Goal: Task Accomplishment & Management: Manage account settings

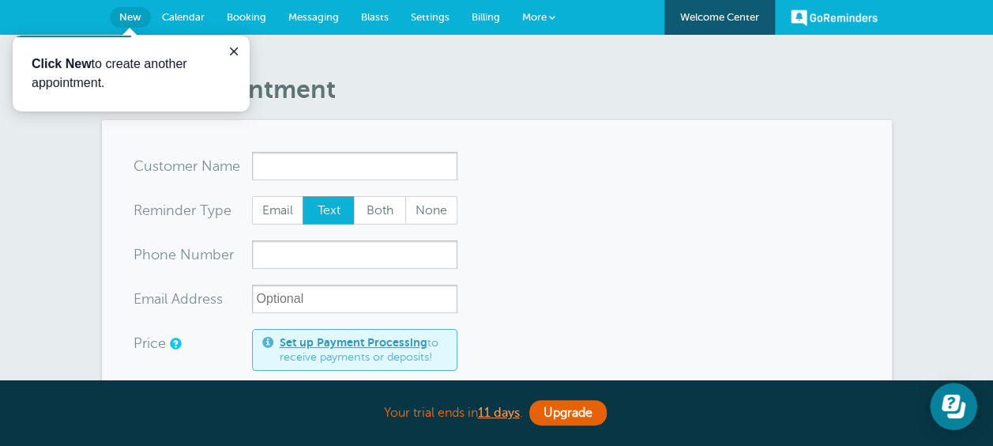
click at [348, 167] on input "x-no-autofill" at bounding box center [354, 166] width 205 height 28
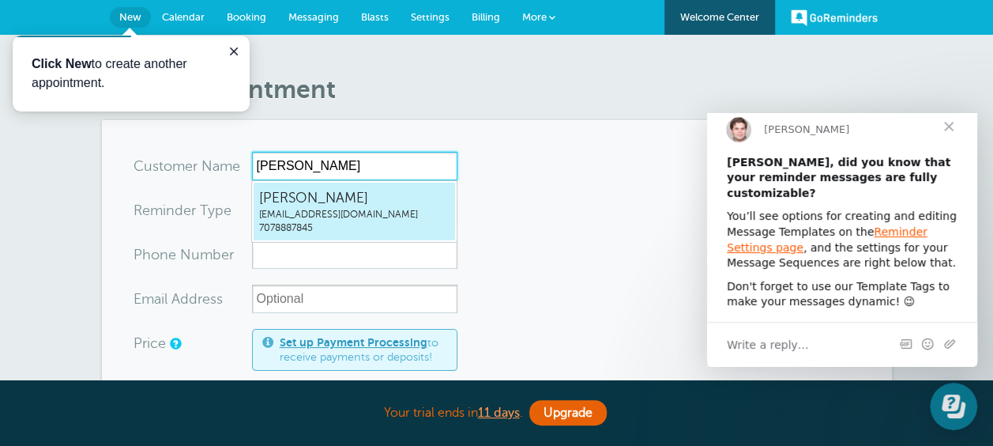
click at [324, 202] on span "Michael Staples" at bounding box center [354, 198] width 190 height 20
type input "MichaelStaplesmpstaples@gmail.com7078887845"
type input "Michael Staples"
type input "7078887845"
type input "mpstaples@gmail.com"
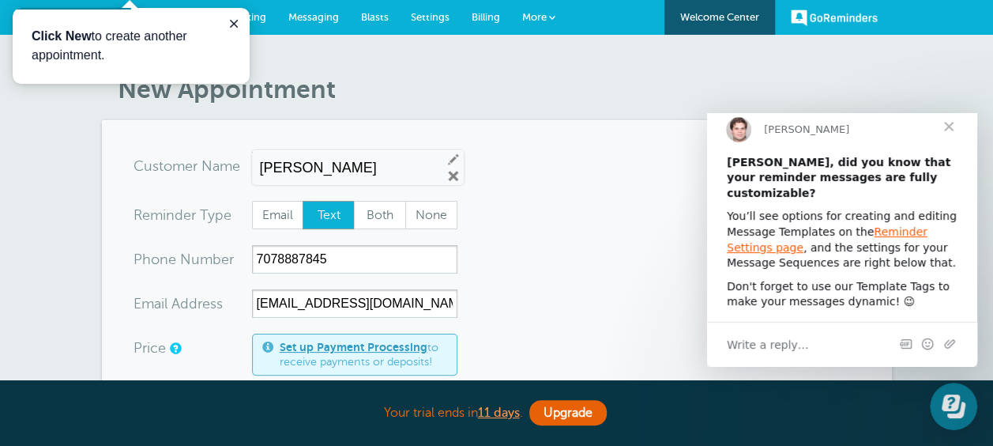
scroll to position [158, 0]
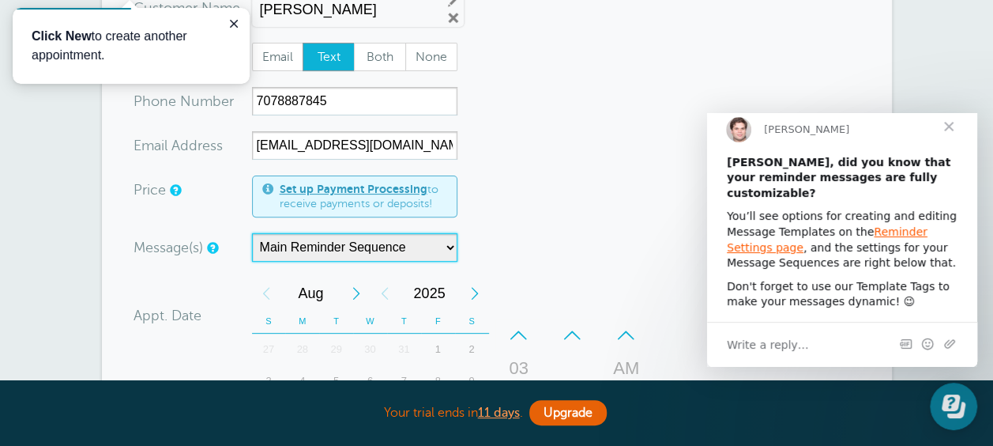
click at [451, 247] on select "Main Reminder Sequence" at bounding box center [354, 247] width 205 height 28
click at [517, 225] on form "You are creating a new customer. To use an existing customer select one from th…" at bounding box center [496, 386] width 727 height 785
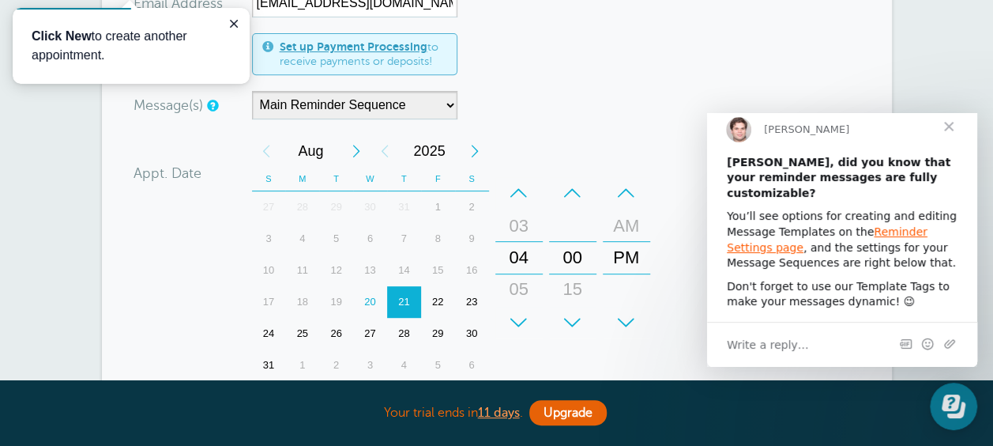
scroll to position [316, 0]
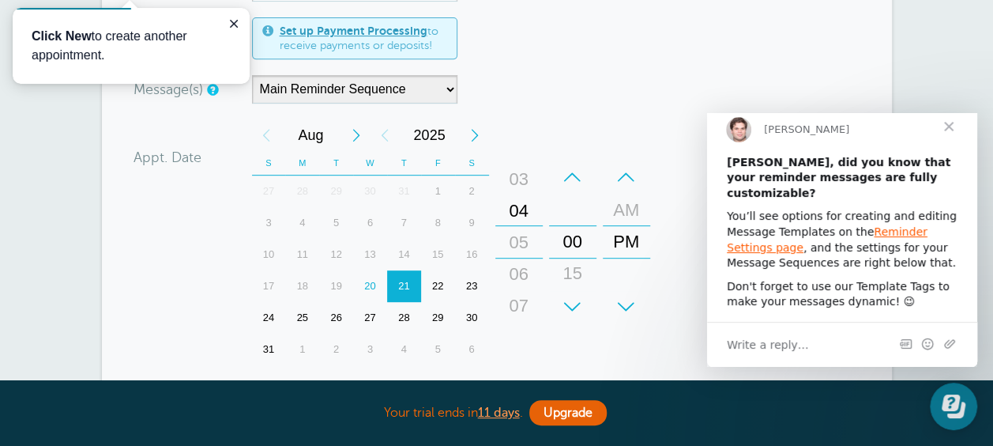
drag, startPoint x: 526, startPoint y: 268, endPoint x: 532, endPoint y: 237, distance: 31.3
click at [532, 237] on div "05" at bounding box center [519, 243] width 38 height 32
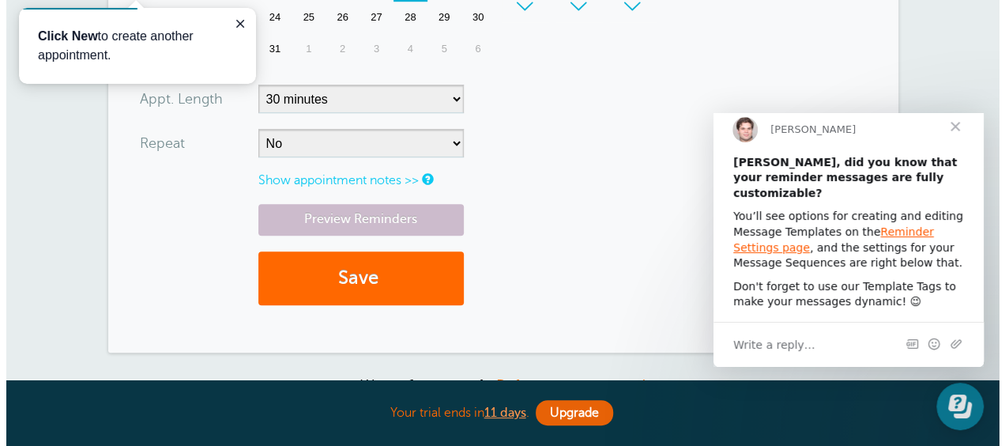
scroll to position [632, 0]
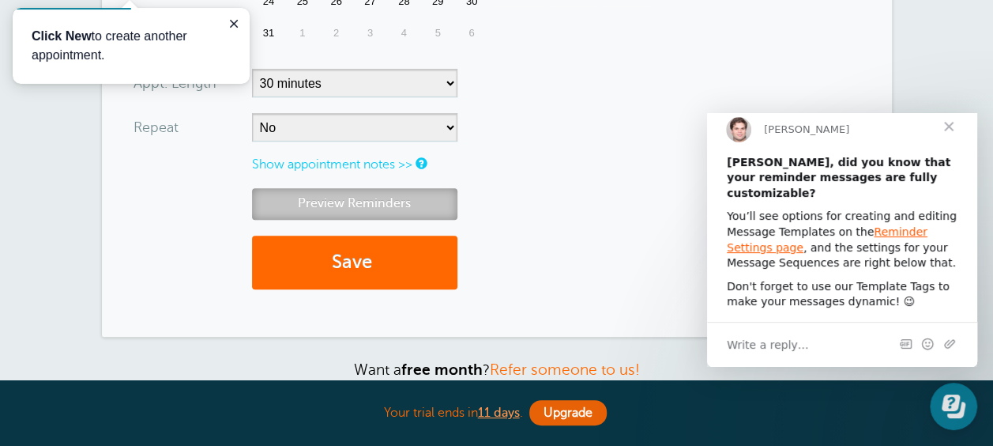
click at [373, 203] on link "Preview Reminders" at bounding box center [354, 203] width 205 height 31
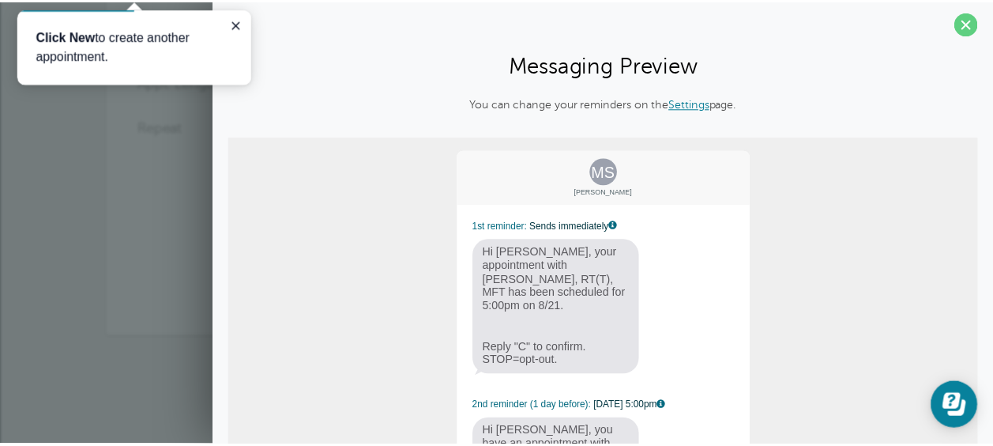
scroll to position [0, 0]
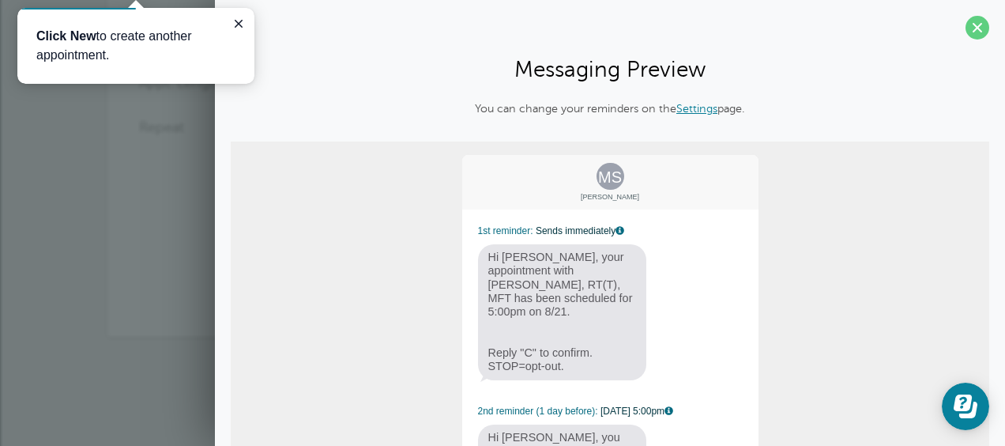
click at [965, 25] on span at bounding box center [977, 28] width 24 height 24
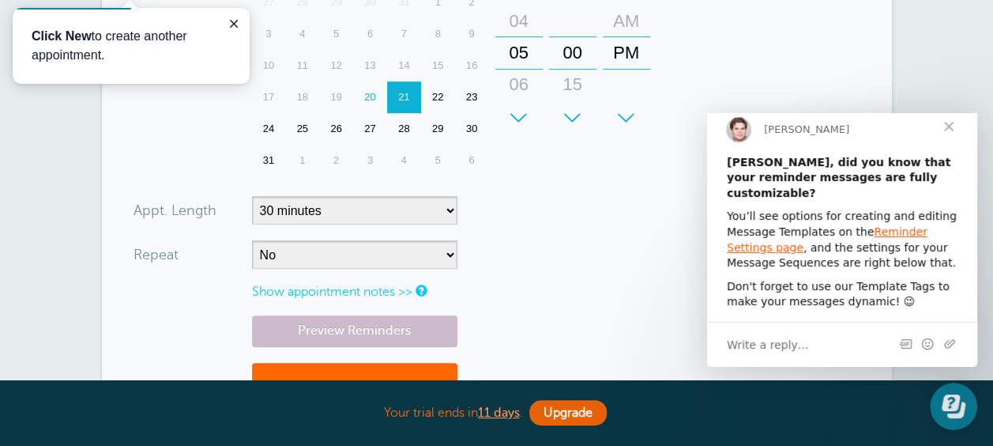
scroll to position [347, 0]
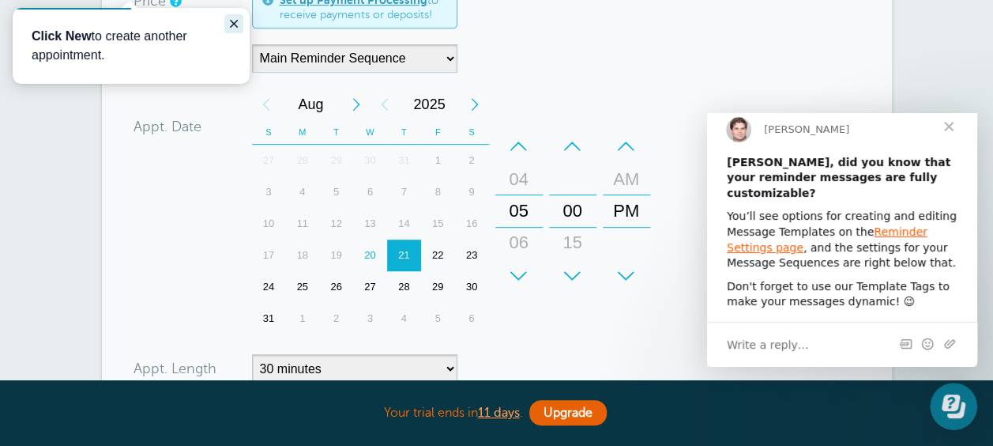
click at [229, 24] on icon "Close guide" at bounding box center [233, 23] width 13 height 13
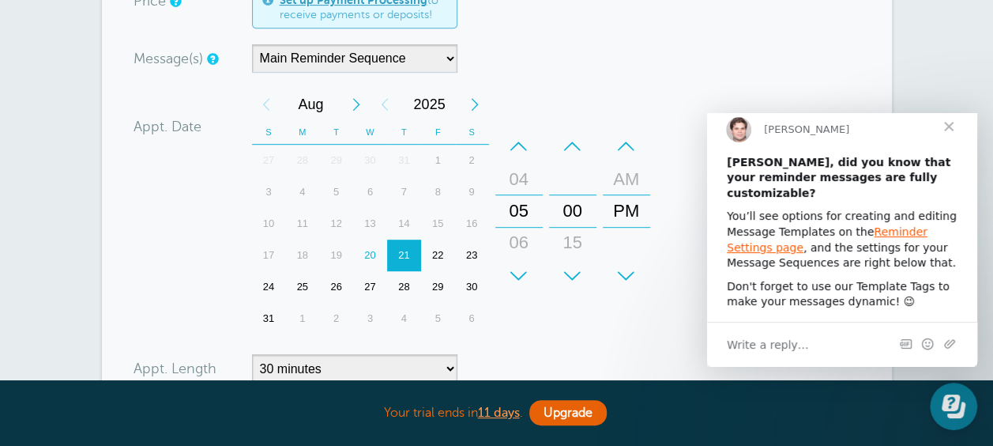
click at [947, 141] on span "Close" at bounding box center [948, 126] width 57 height 57
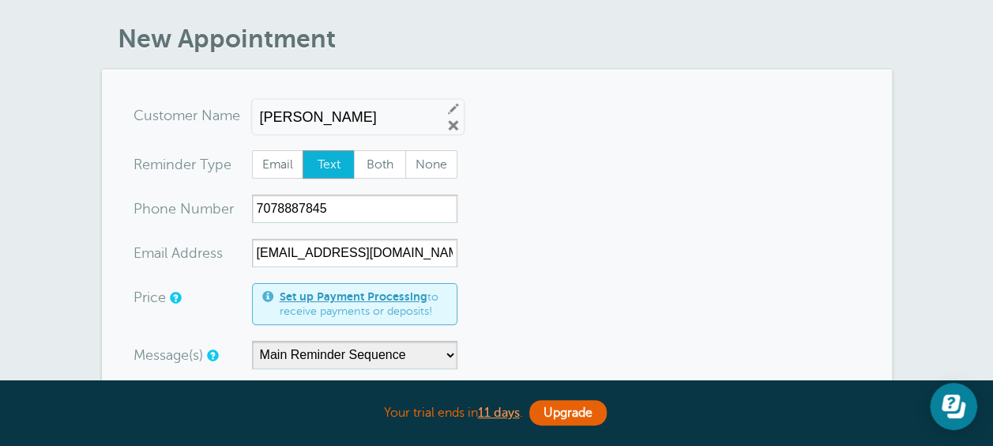
scroll to position [0, 0]
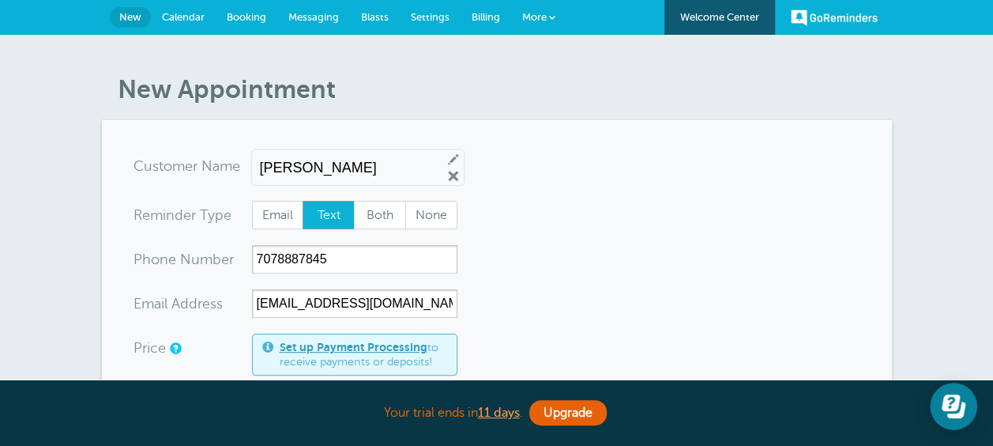
click at [194, 17] on span "Calendar" at bounding box center [183, 17] width 43 height 12
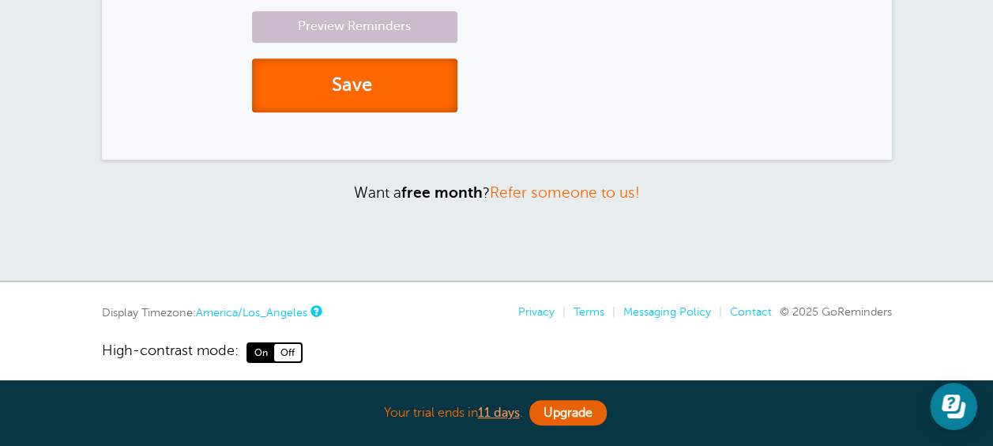
scroll to position [821, 0]
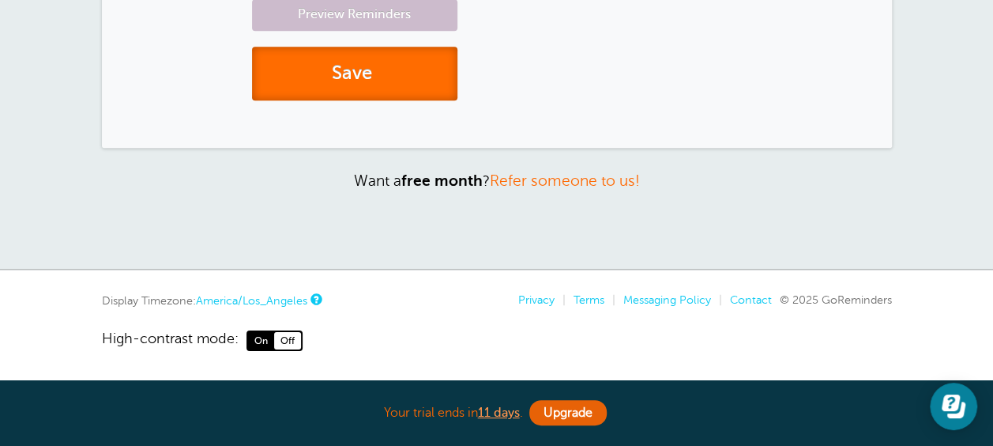
click at [360, 68] on button "Save" at bounding box center [354, 74] width 205 height 55
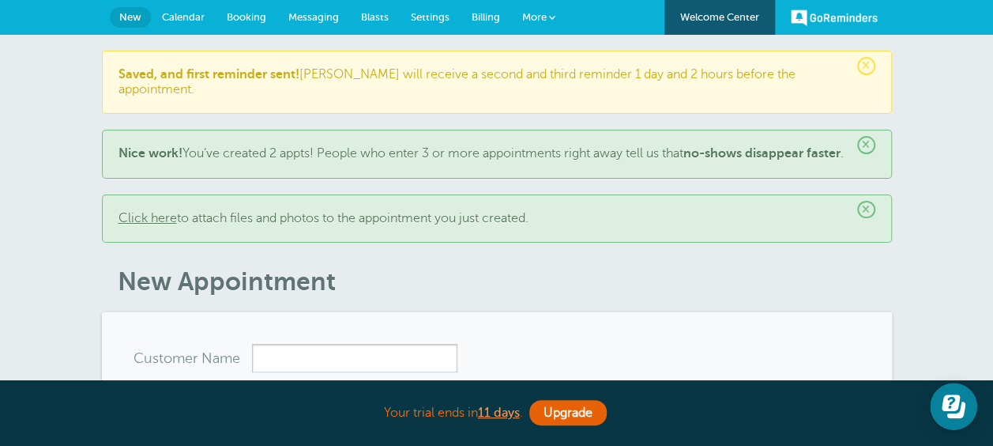
click at [191, 14] on span "Calendar" at bounding box center [183, 17] width 43 height 12
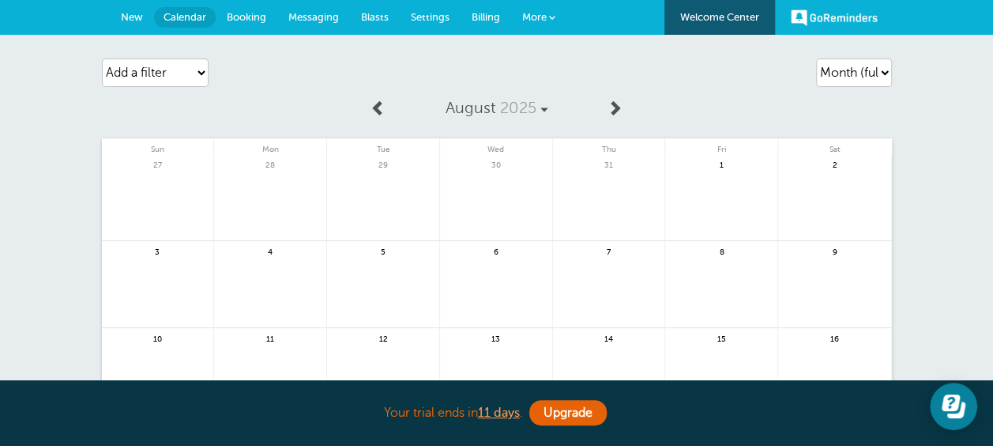
click at [250, 17] on span "Booking" at bounding box center [246, 17] width 39 height 12
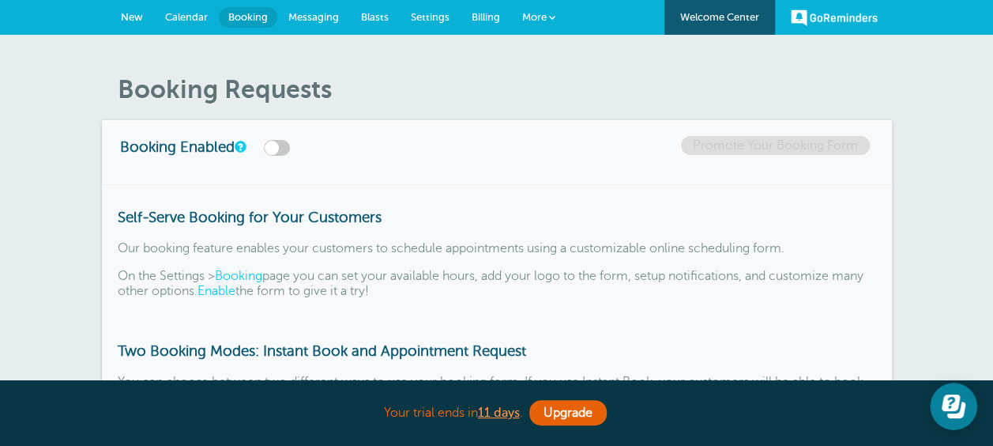
click at [310, 19] on span "Messaging" at bounding box center [313, 17] width 51 height 12
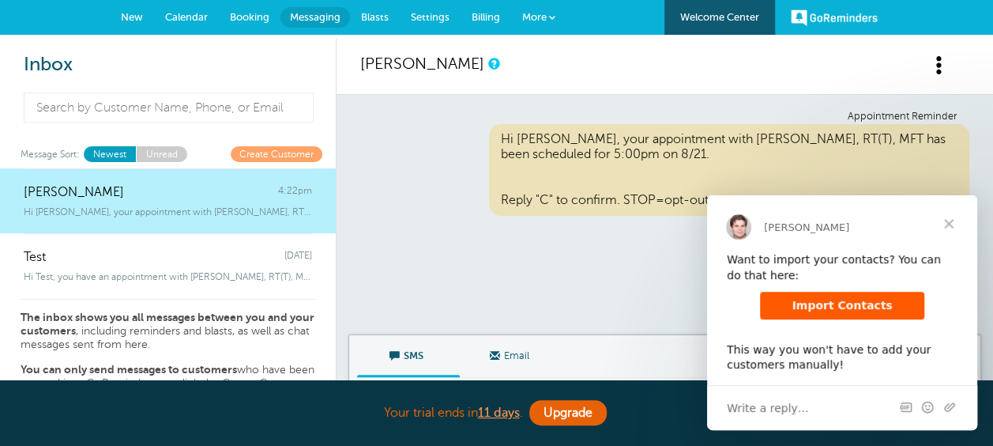
click at [949, 223] on span "Close" at bounding box center [948, 223] width 57 height 57
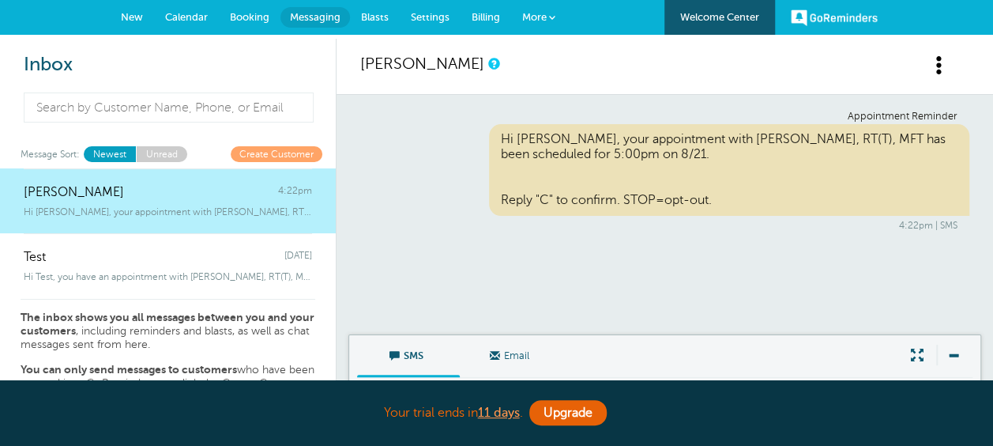
click at [372, 17] on span "Blasts" at bounding box center [375, 17] width 28 height 12
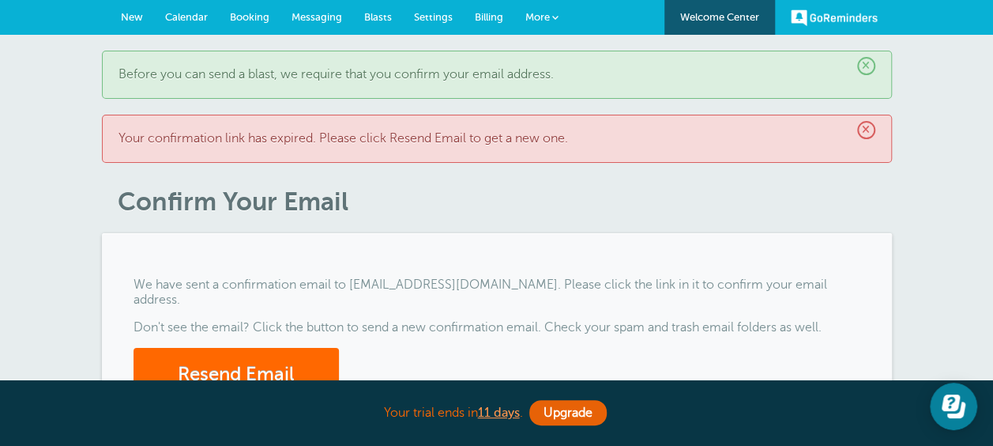
click at [434, 17] on span "Settings" at bounding box center [433, 17] width 39 height 12
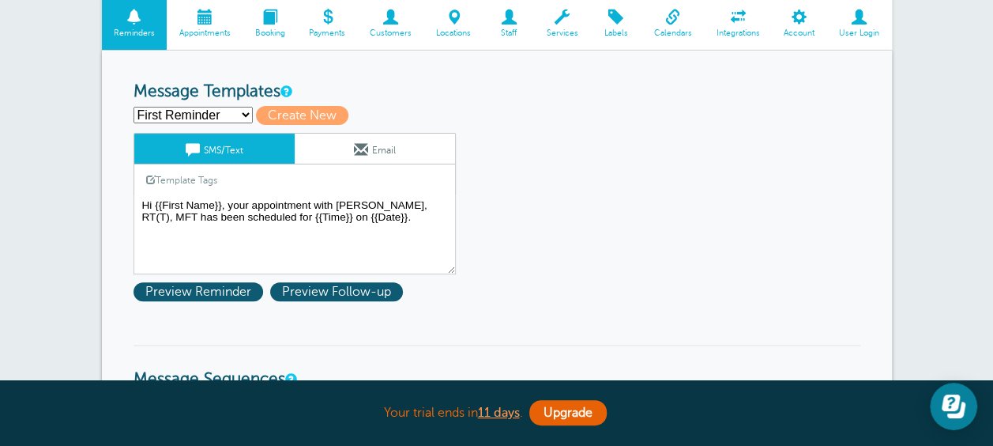
scroll to position [158, 0]
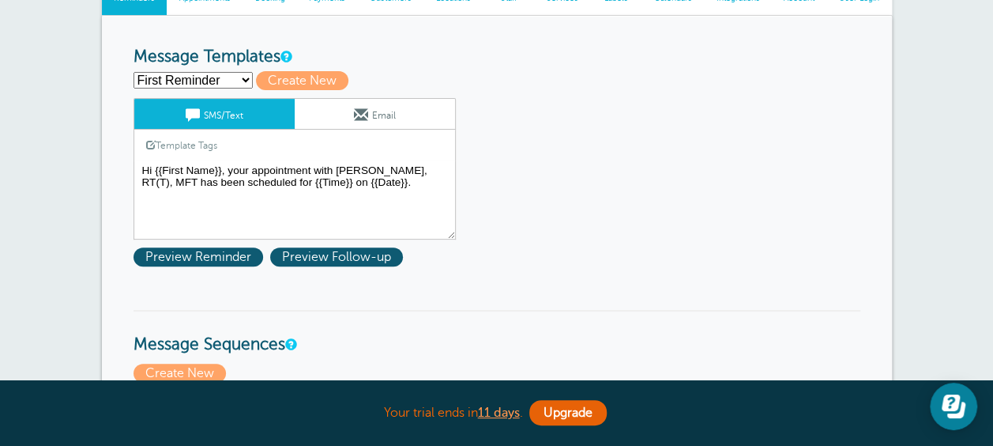
click at [168, 179] on textarea "Hi {{First Name}}, your appointment with [PERSON_NAME], RT(T), MFT has been sch…" at bounding box center [294, 199] width 322 height 79
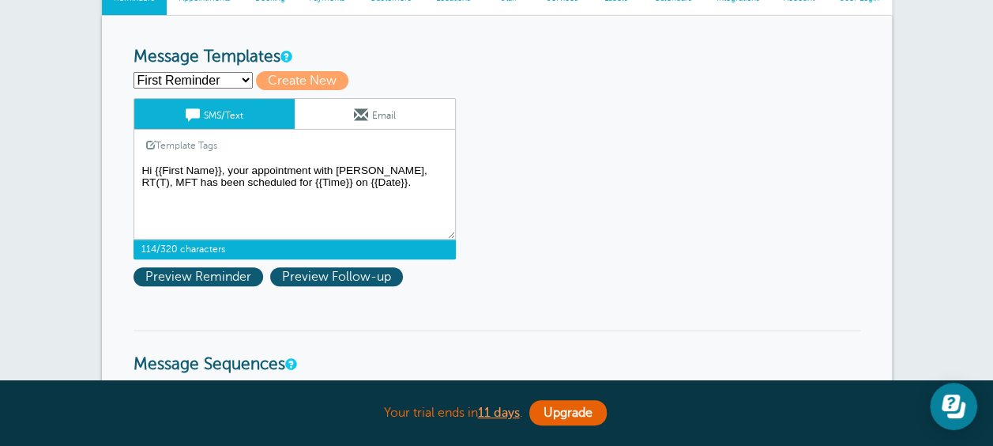
click at [313, 209] on textarea "Hi {{First Name}}, your appointment with [PERSON_NAME], RT(T), MFT has been sch…" at bounding box center [294, 199] width 322 height 79
click at [169, 174] on textarea "Hi {{First Name}}, your appointment with [PERSON_NAME], RT(T), MFT has been sch…" at bounding box center [294, 199] width 322 height 79
click at [167, 179] on textarea "Hi {{First Name}}, your appointment with [PERSON_NAME], RT(T), MFT has been sch…" at bounding box center [294, 199] width 322 height 79
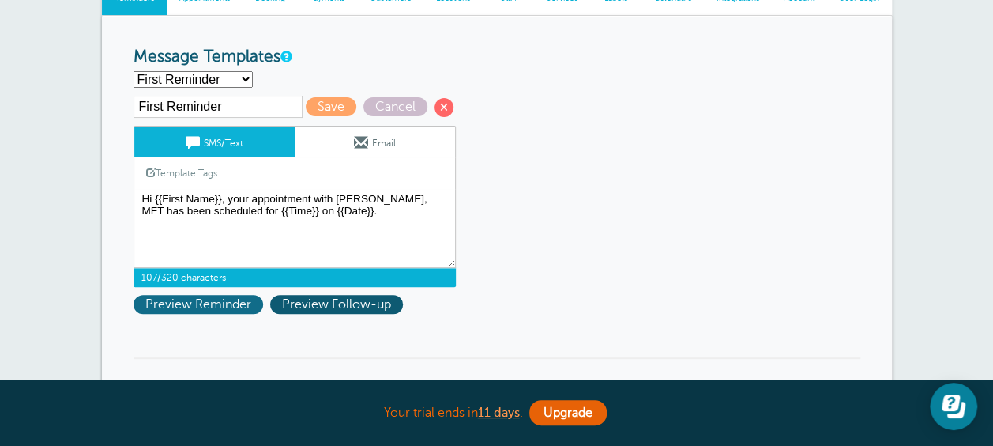
type textarea "Hi {{First Name}}, your appointment with [PERSON_NAME], MFT has been scheduled …"
click at [205, 303] on span "Preview Reminder" at bounding box center [198, 304] width 130 height 19
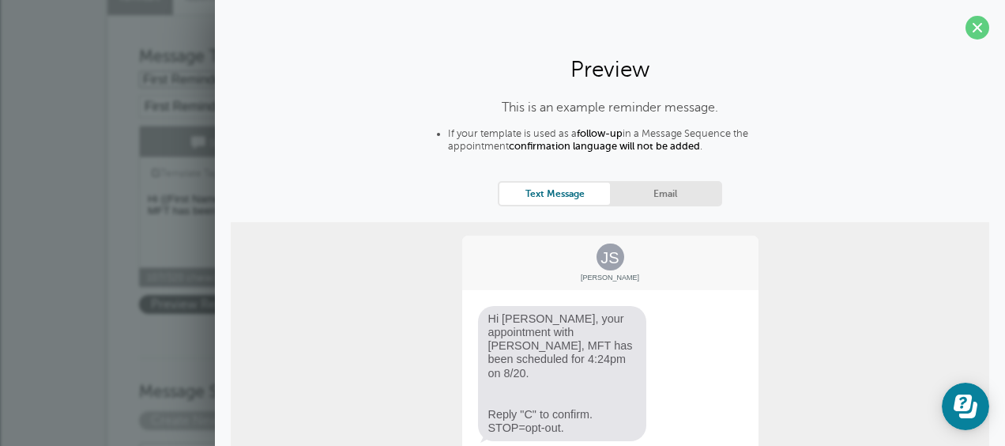
click at [965, 28] on span at bounding box center [977, 28] width 24 height 24
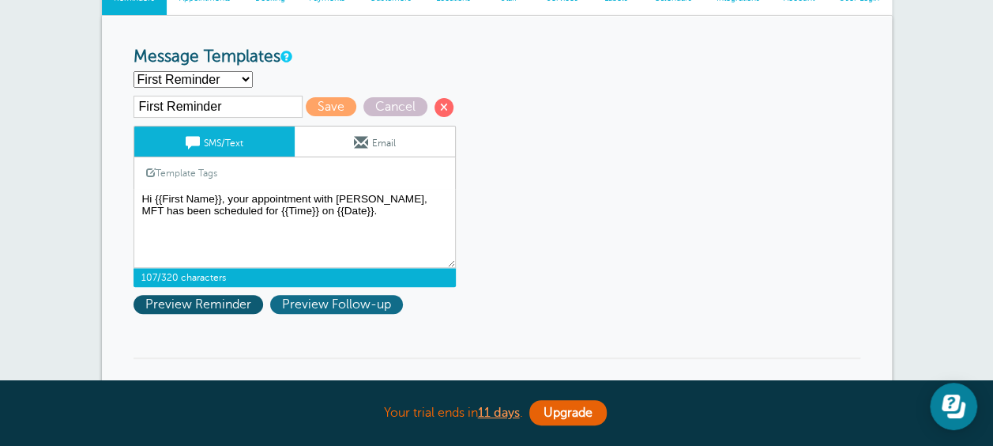
click at [355, 303] on span "Preview Follow-up" at bounding box center [336, 304] width 133 height 19
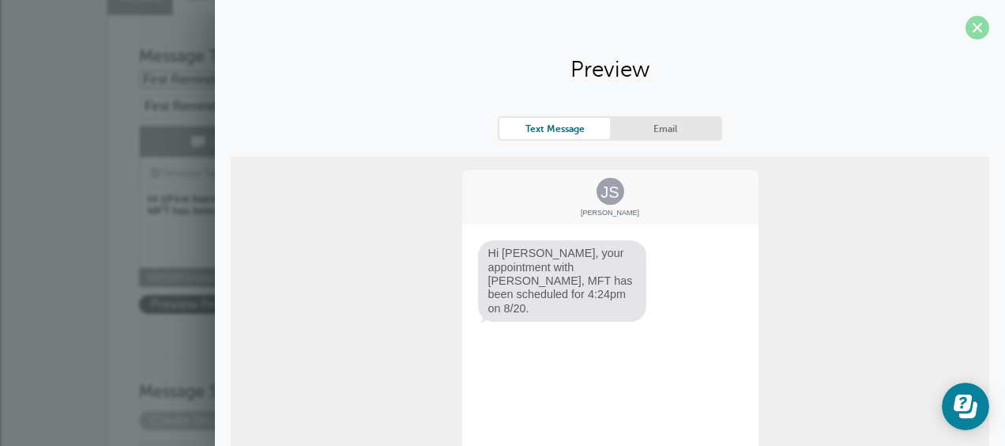
click at [965, 24] on span at bounding box center [977, 28] width 24 height 24
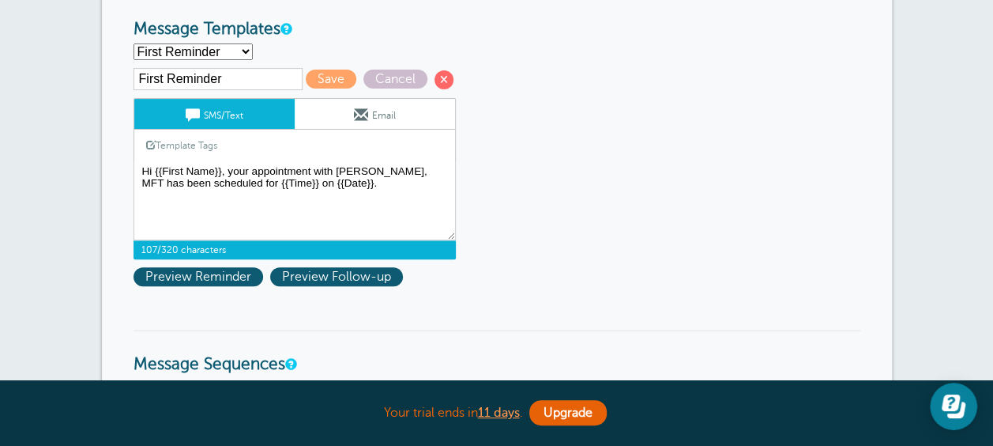
scroll to position [0, 0]
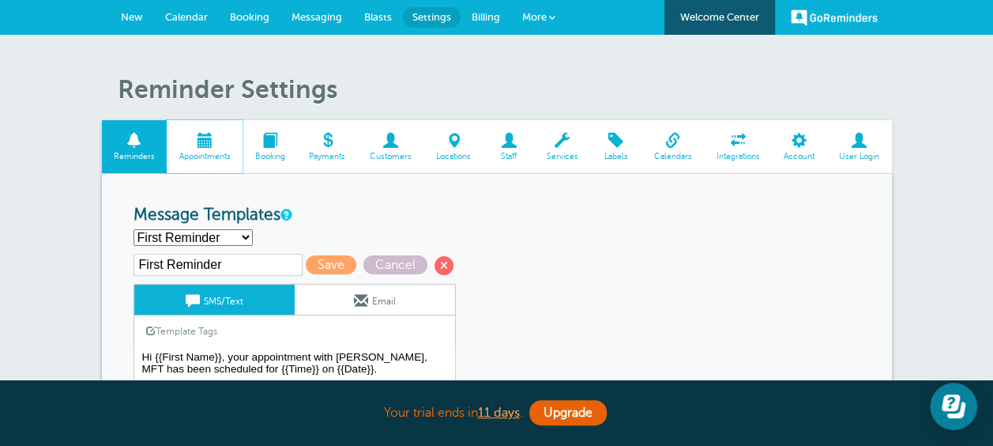
drag, startPoint x: 205, startPoint y: 141, endPoint x: 583, endPoint y: 57, distance: 387.7
click at [205, 141] on span at bounding box center [205, 140] width 76 height 15
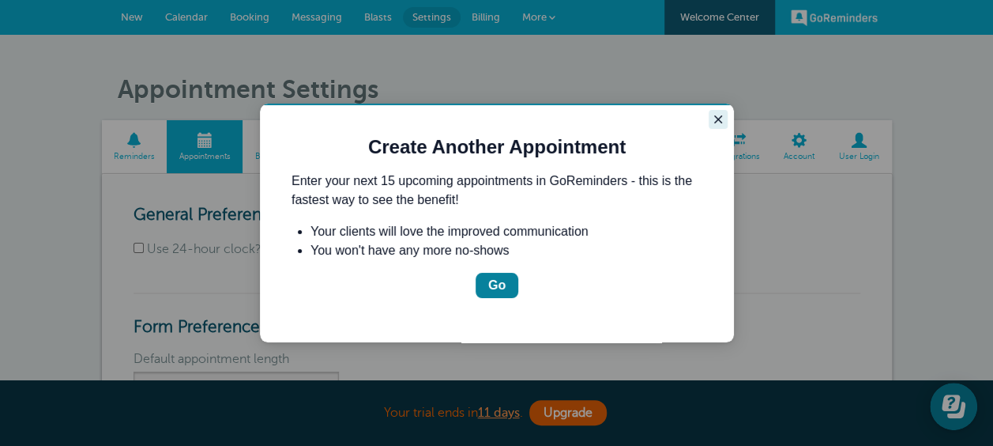
click at [715, 120] on icon "Close guide" at bounding box center [718, 119] width 13 height 13
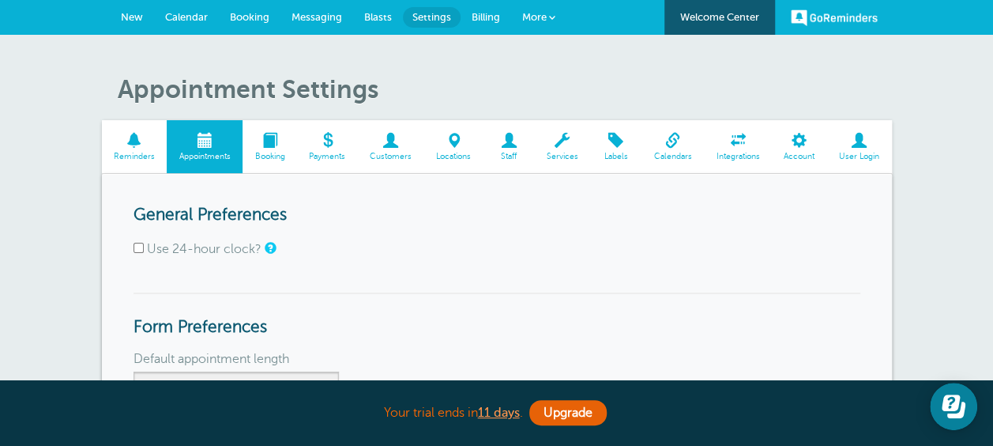
click at [209, 141] on span at bounding box center [205, 140] width 76 height 15
click at [199, 144] on span at bounding box center [205, 140] width 76 height 15
click at [540, 17] on span "More" at bounding box center [534, 17] width 24 height 12
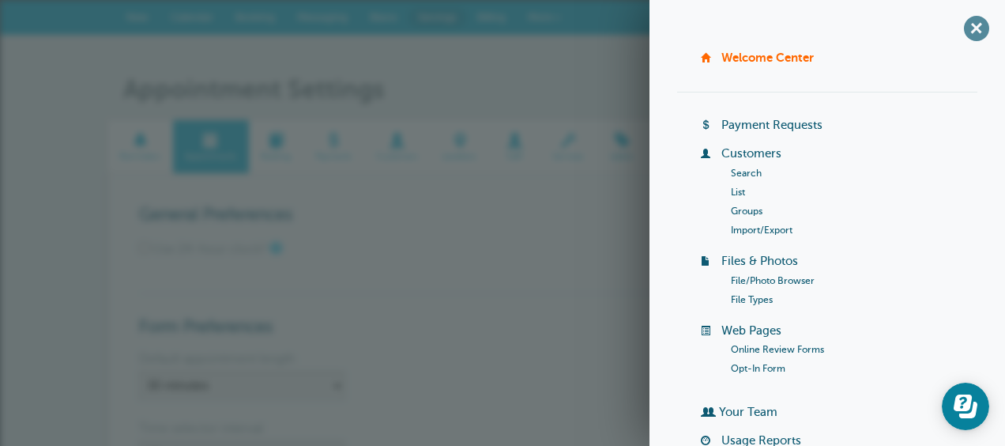
click at [958, 25] on span "+" at bounding box center [976, 28] width 36 height 36
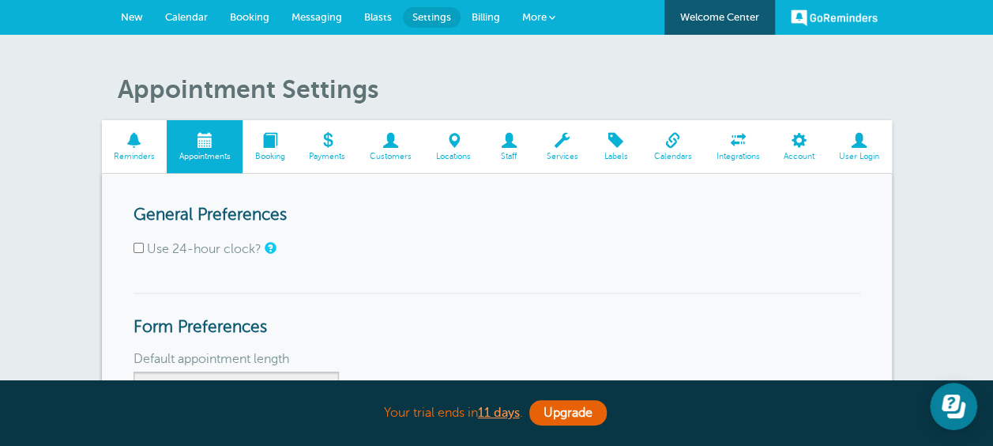
click at [676, 138] on span at bounding box center [672, 140] width 62 height 15
